Goal: Transaction & Acquisition: Purchase product/service

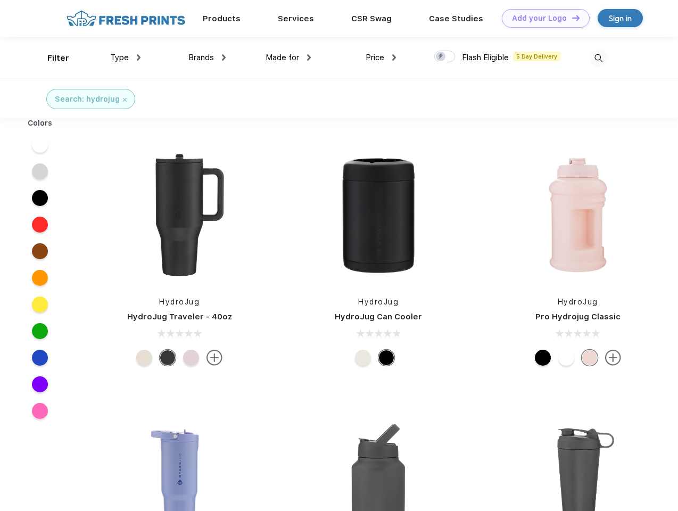
click at [542, 18] on link "Add your Logo Design Tool" at bounding box center [546, 18] width 88 height 19
click at [0, 0] on div "Design Tool" at bounding box center [0, 0] width 0 height 0
click at [571, 18] on link "Add your Logo Design Tool" at bounding box center [546, 18] width 88 height 19
click at [51, 58] on div "Filter" at bounding box center [58, 58] width 22 height 12
click at [126, 58] on span "Type" at bounding box center [119, 58] width 19 height 10
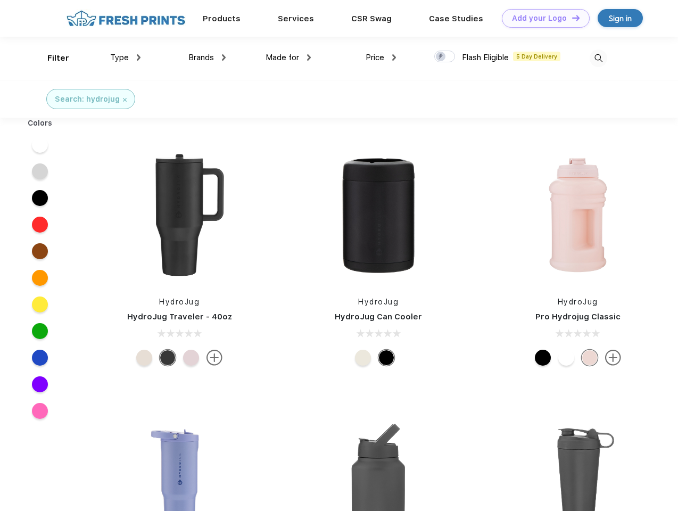
click at [207, 58] on span "Brands" at bounding box center [202, 58] width 26 height 10
click at [289, 58] on span "Made for" at bounding box center [283, 58] width 34 height 10
click at [381, 58] on span "Price" at bounding box center [375, 58] width 19 height 10
click at [445, 57] on div at bounding box center [445, 57] width 21 height 12
click at [441, 57] on input "checkbox" at bounding box center [438, 53] width 7 height 7
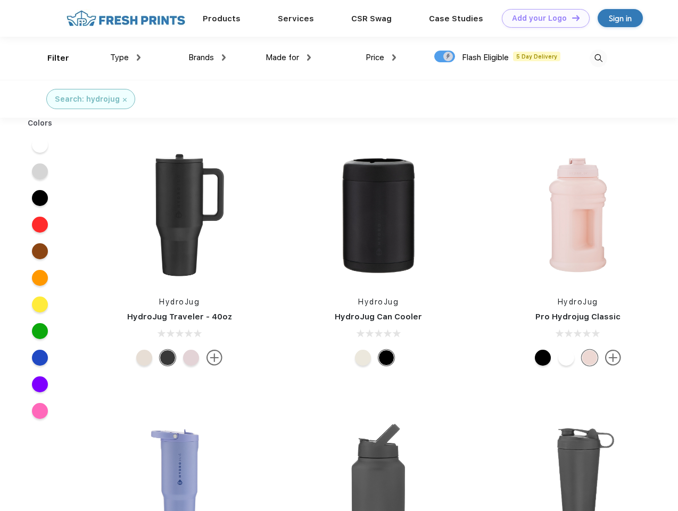
click at [599, 58] on img at bounding box center [599, 59] width 18 height 18
